Goal: Browse casually

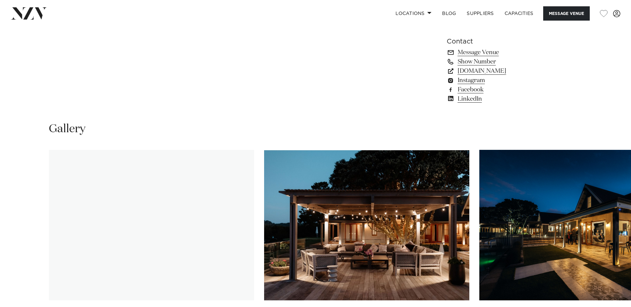
scroll to position [599, 0]
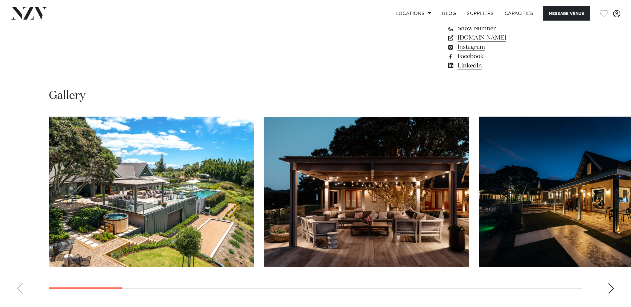
click at [612, 289] on div "Next slide" at bounding box center [611, 289] width 7 height 11
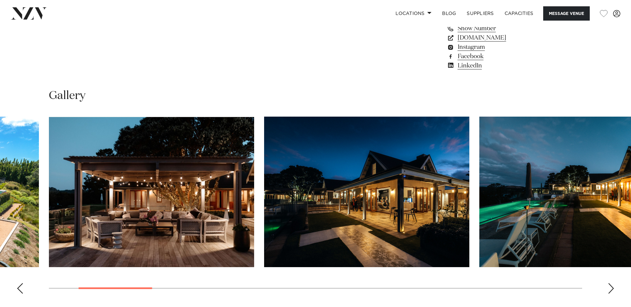
click at [612, 289] on div "Next slide" at bounding box center [611, 289] width 7 height 11
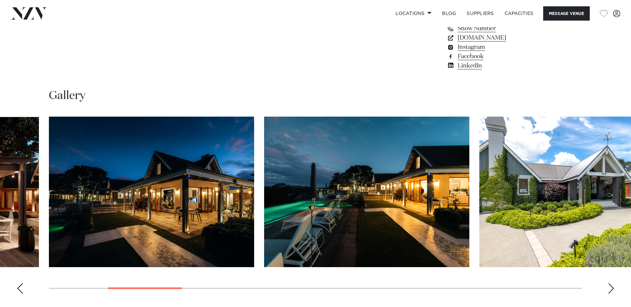
click at [612, 289] on div "Next slide" at bounding box center [611, 289] width 7 height 11
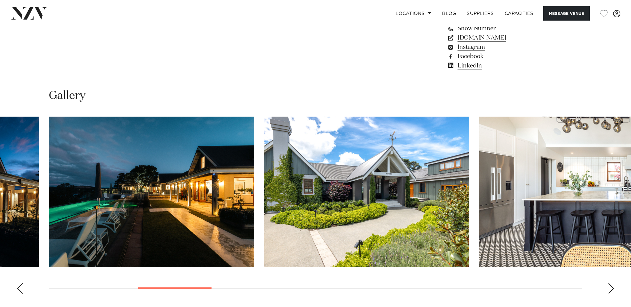
click at [612, 289] on div "Next slide" at bounding box center [611, 289] width 7 height 11
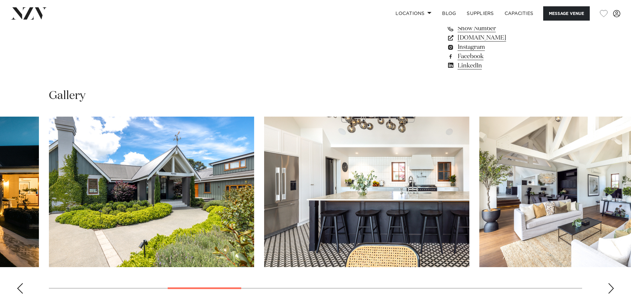
click at [612, 289] on div "Next slide" at bounding box center [611, 289] width 7 height 11
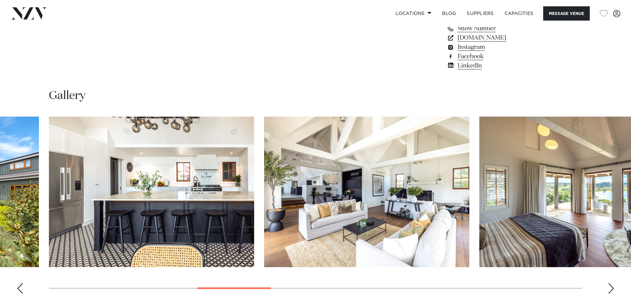
click at [612, 289] on div "Next slide" at bounding box center [611, 289] width 7 height 11
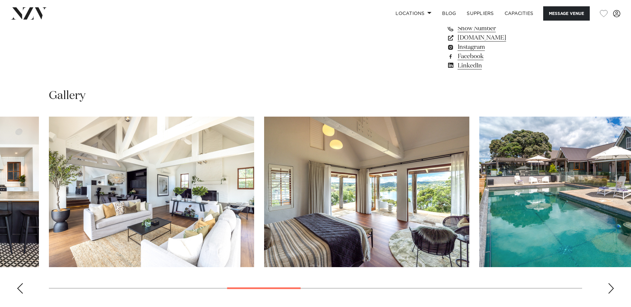
click at [612, 289] on div "Next slide" at bounding box center [611, 289] width 7 height 11
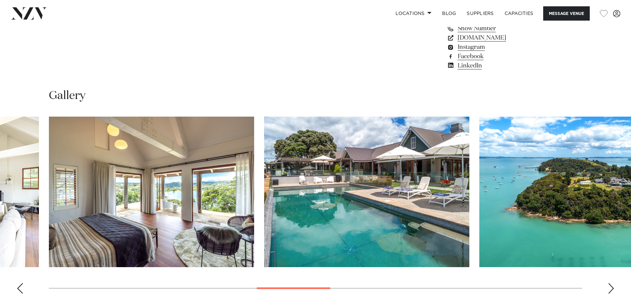
click at [612, 289] on div "Next slide" at bounding box center [611, 289] width 7 height 11
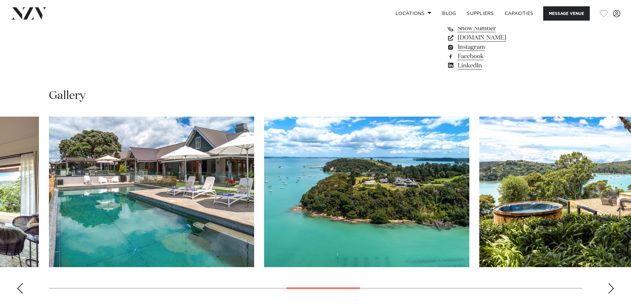
click at [612, 289] on div "Next slide" at bounding box center [611, 289] width 7 height 11
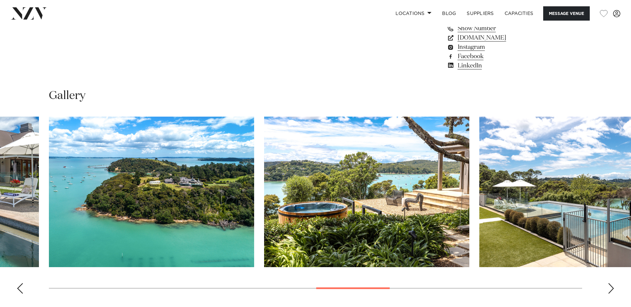
click at [612, 289] on div "Next slide" at bounding box center [611, 289] width 7 height 11
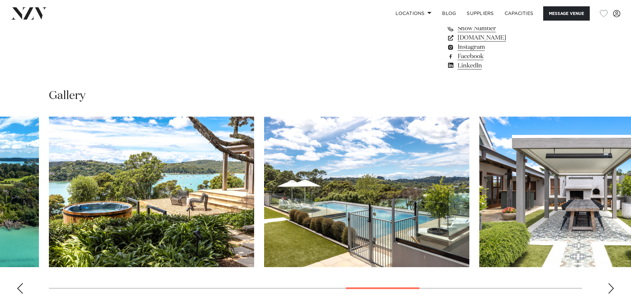
click at [612, 289] on div "Next slide" at bounding box center [611, 289] width 7 height 11
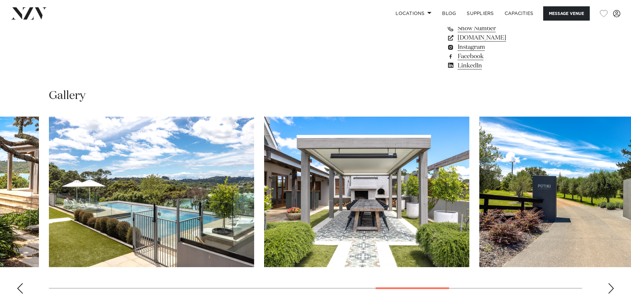
click at [612, 289] on div "Next slide" at bounding box center [611, 289] width 7 height 11
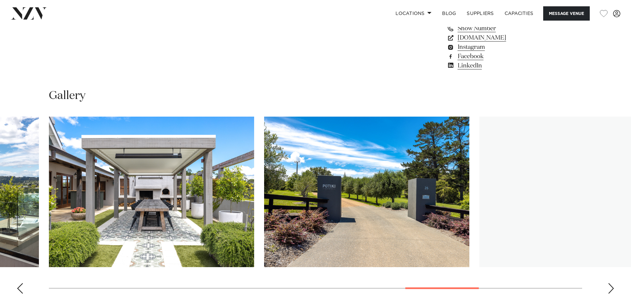
click at [612, 289] on div "Next slide" at bounding box center [611, 289] width 7 height 11
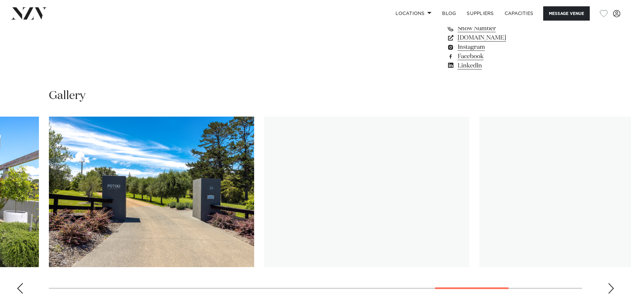
click at [612, 289] on div "Next slide" at bounding box center [611, 289] width 7 height 11
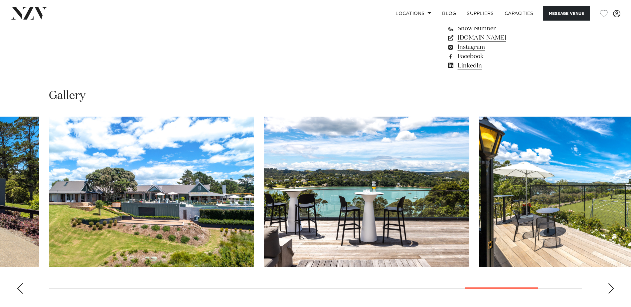
click at [612, 289] on div "Next slide" at bounding box center [611, 289] width 7 height 11
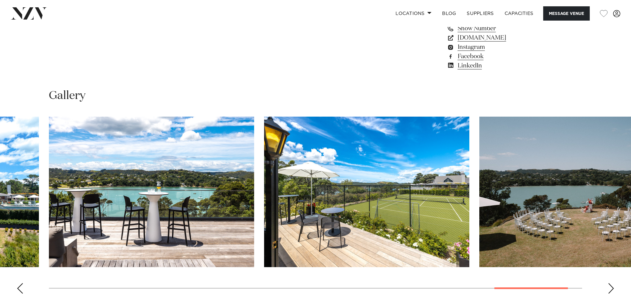
click at [612, 289] on div "Next slide" at bounding box center [611, 289] width 7 height 11
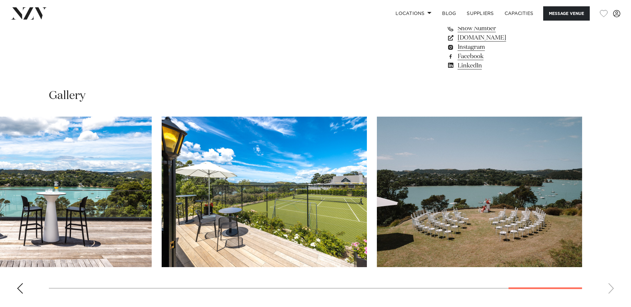
click at [612, 289] on swiper-container at bounding box center [315, 208] width 631 height 183
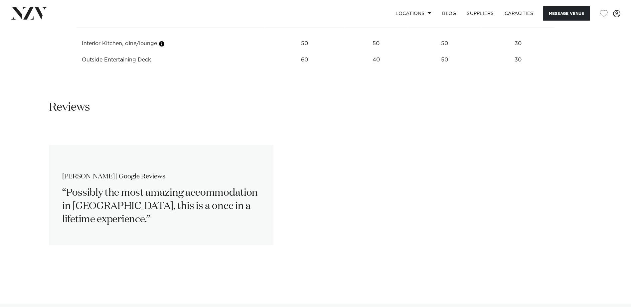
scroll to position [1032, 0]
